Goal: Find specific page/section: Find specific page/section

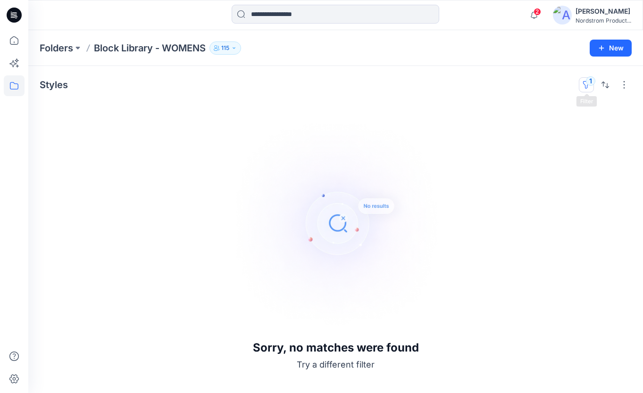
click at [588, 79] on button "1" at bounding box center [586, 84] width 15 height 15
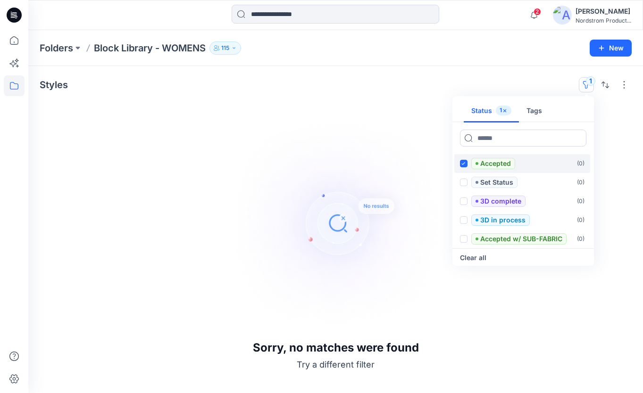
click at [462, 161] on span at bounding box center [464, 164] width 8 height 8
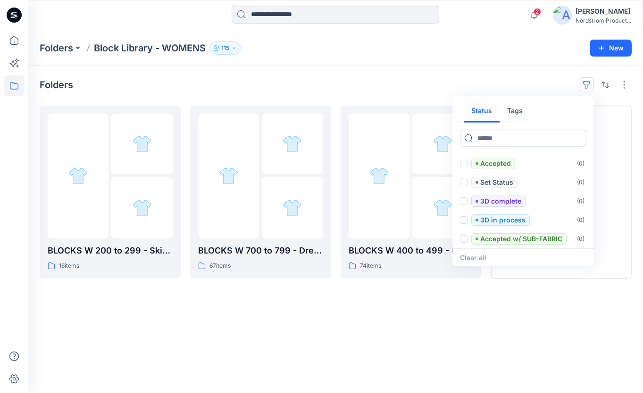
click at [542, 54] on div "Folders Block Library - WOMENS 115" at bounding box center [299, 47] width 518 height 13
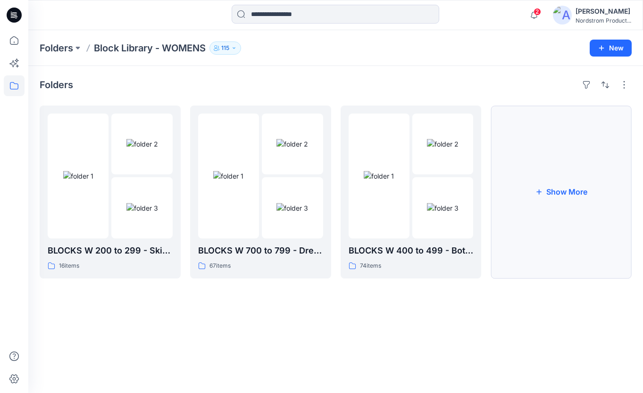
click at [560, 191] on button "Show More" at bounding box center [560, 192] width 141 height 173
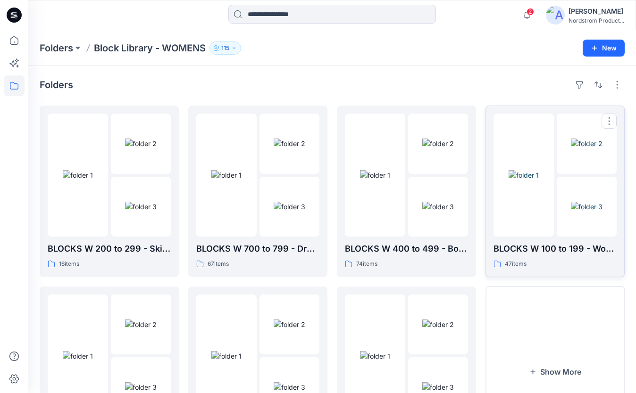
scroll to position [91, 0]
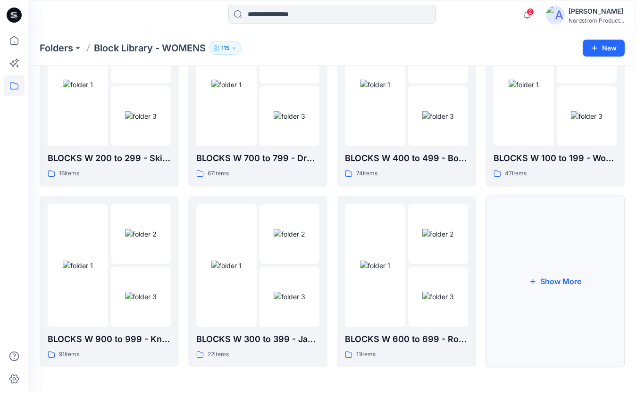
click at [564, 276] on button "Show More" at bounding box center [554, 282] width 139 height 172
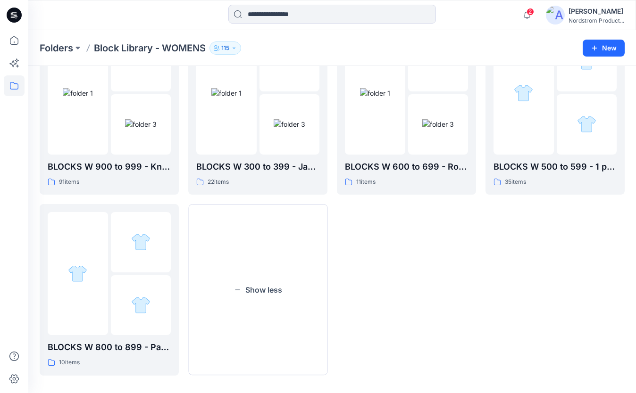
scroll to position [271, 0]
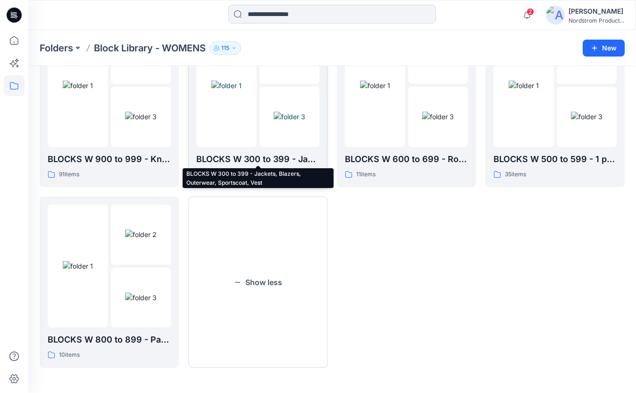
click at [282, 158] on p "BLOCKS W 300 to 399 - Jackets, Blazers, Outerwear, Sportscoat, Vest" at bounding box center [257, 159] width 123 height 13
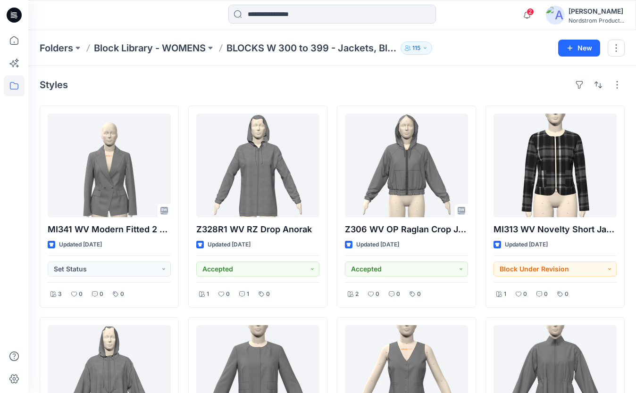
click at [282, 51] on p "BLOCKS W 300 to 399 - Jackets, Blazers, Outerwear, Sportscoat, Vest" at bounding box center [311, 47] width 170 height 13
click at [179, 15] on div at bounding box center [104, 15] width 152 height 21
click at [189, 47] on p "Block Library - WOMENS" at bounding box center [150, 47] width 112 height 13
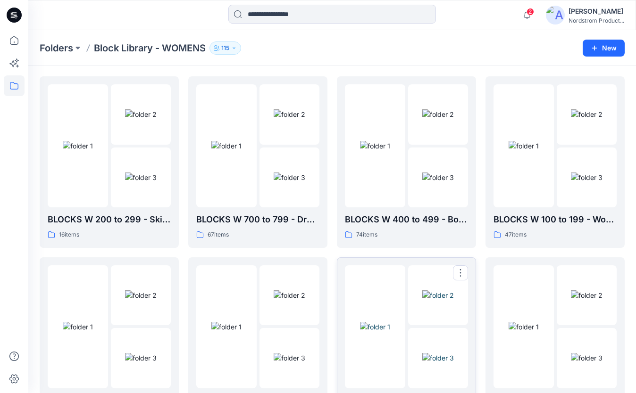
scroll to position [271, 0]
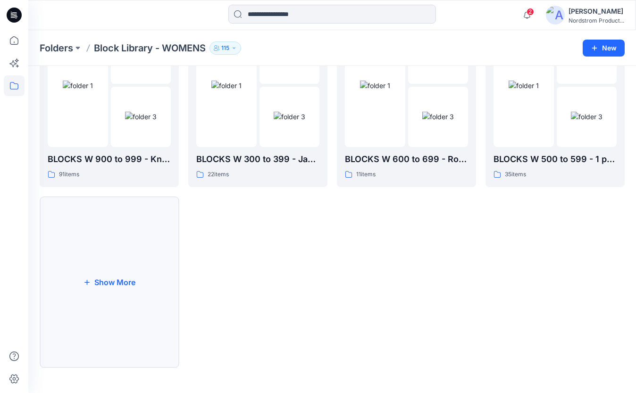
click at [118, 278] on button "Show More" at bounding box center [109, 283] width 139 height 172
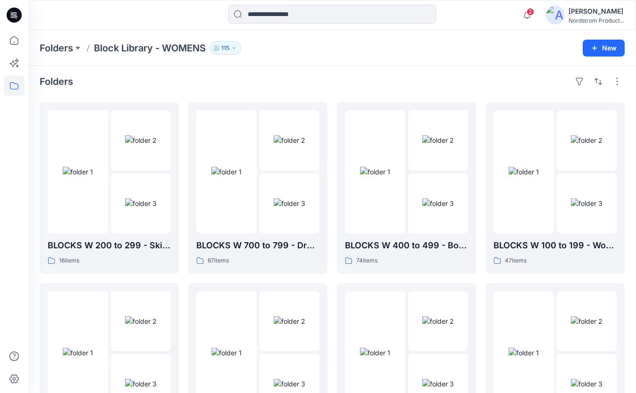
scroll to position [0, 0]
